Goal: Obtain resource: Obtain resource

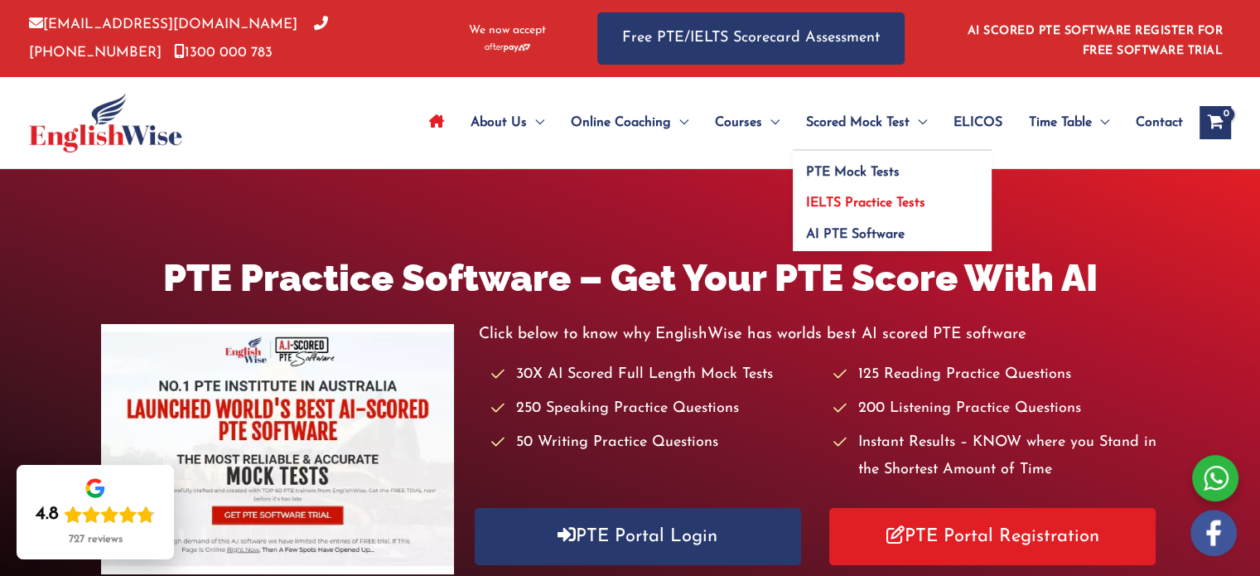
click at [842, 204] on span "IELTS Practice Tests" at bounding box center [865, 202] width 119 height 13
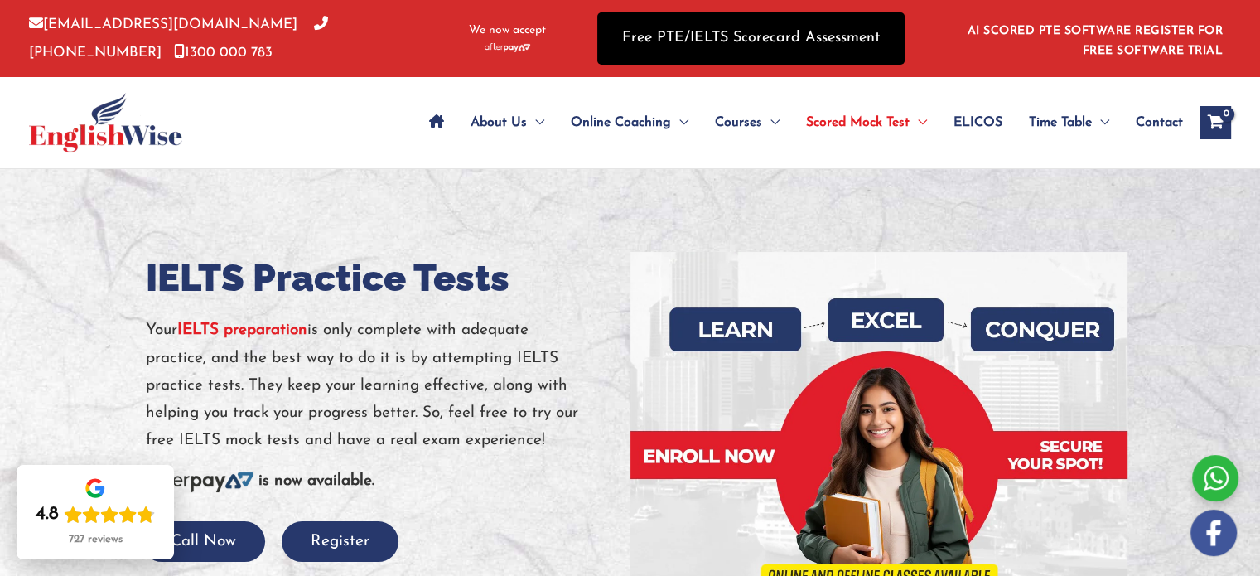
click at [801, 32] on link "Free PTE/IELTS Scorecard Assessment" at bounding box center [750, 38] width 307 height 52
